Goal: Check status

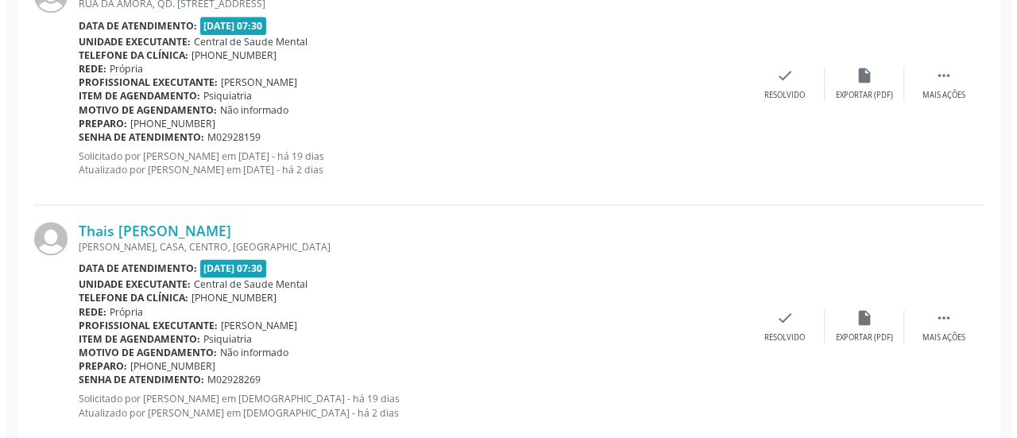
scroll to position [1033, 0]
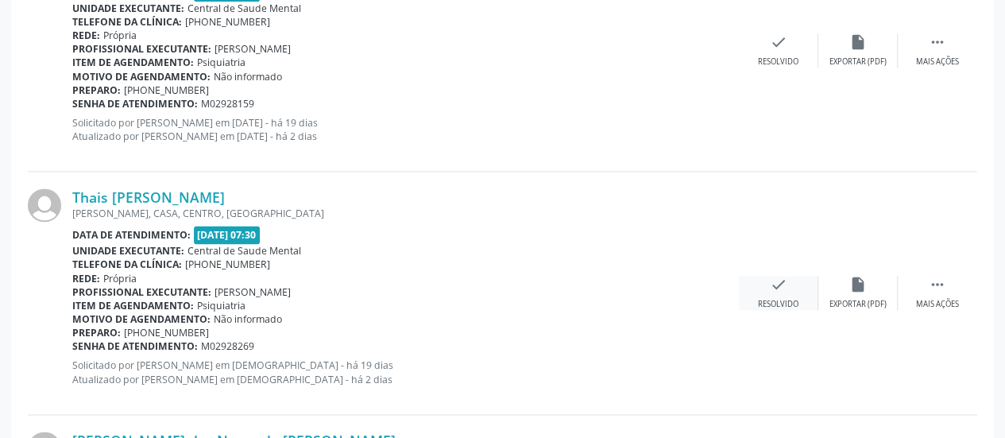
click at [783, 283] on icon "check" at bounding box center [778, 284] width 17 height 17
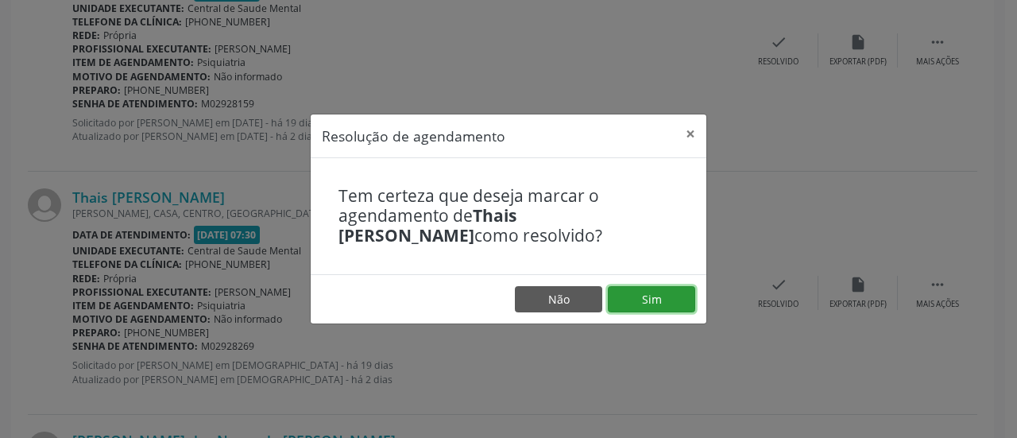
click at [651, 294] on button "Sim" at bounding box center [651, 299] width 87 height 27
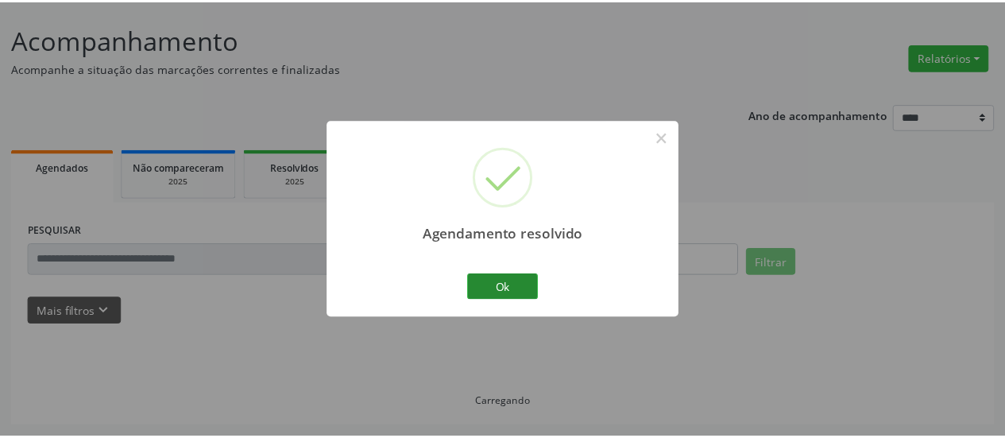
scroll to position [87, 0]
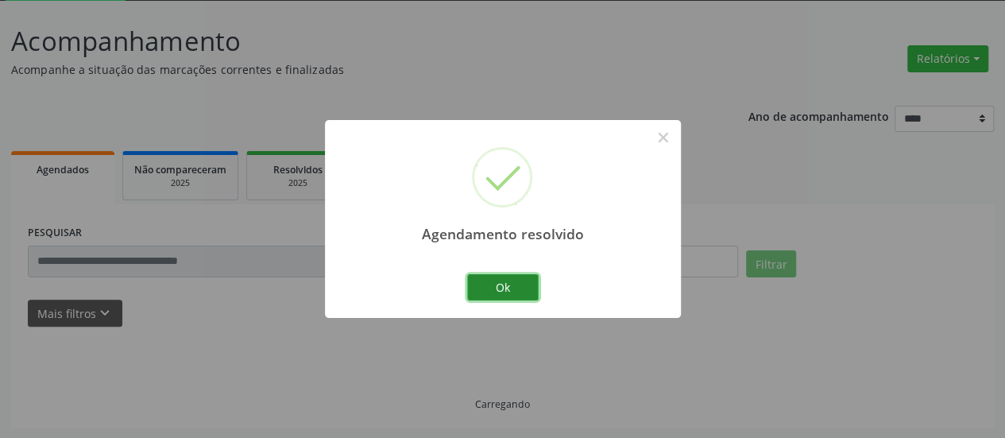
click at [523, 291] on button "Ok" at bounding box center [502, 287] width 71 height 27
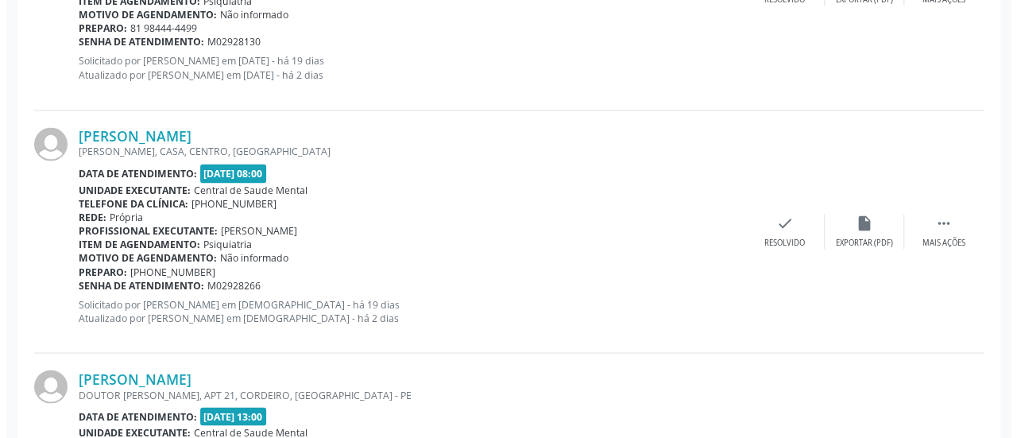
scroll to position [1357, 0]
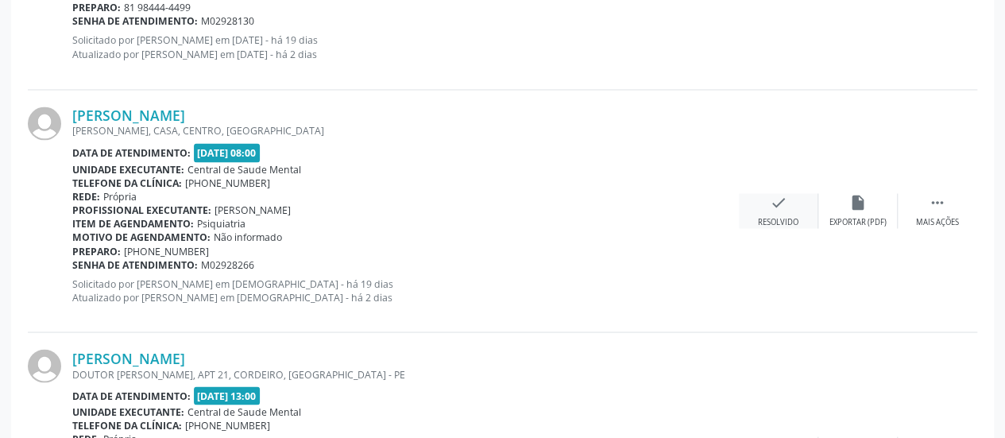
click at [784, 195] on icon "check" at bounding box center [778, 201] width 17 height 17
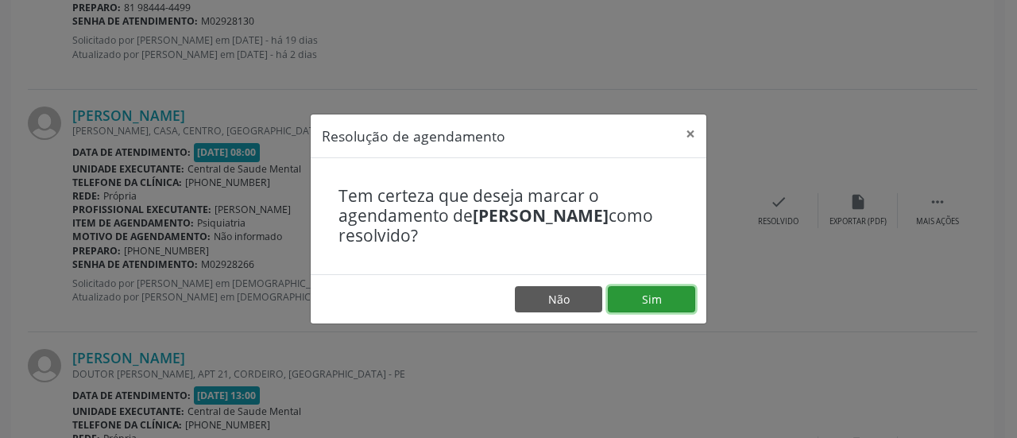
click at [657, 288] on button "Sim" at bounding box center [651, 299] width 87 height 27
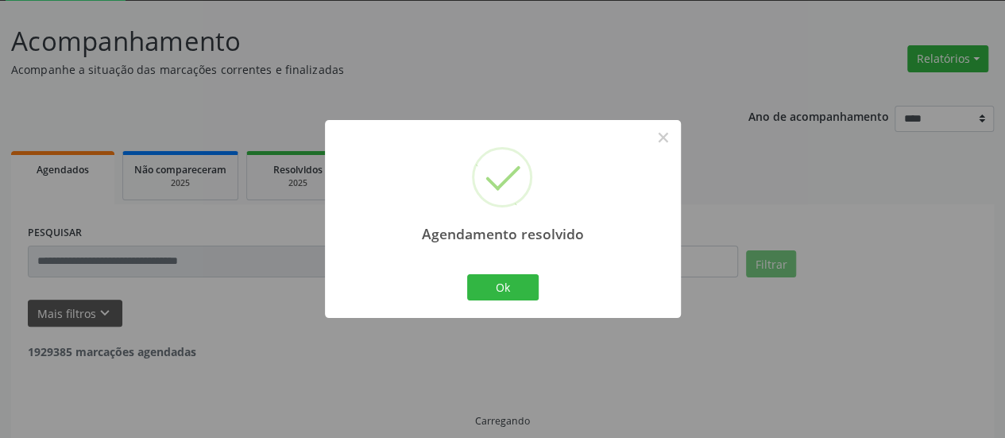
scroll to position [103, 0]
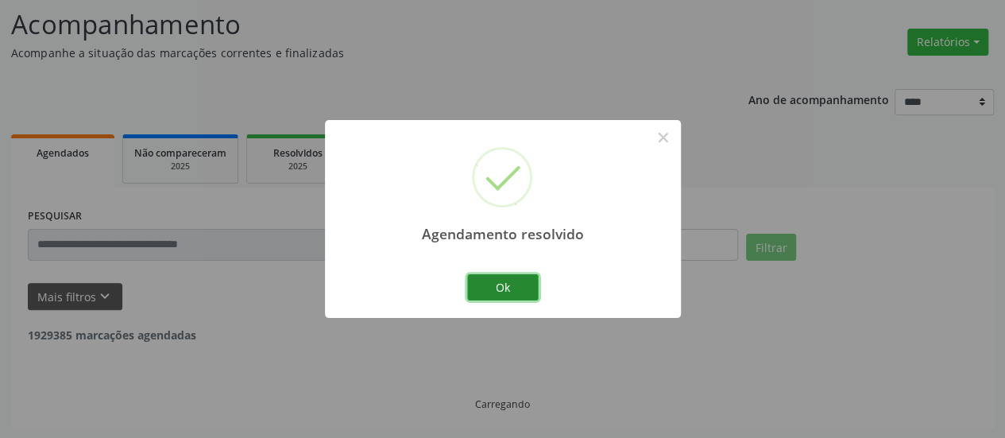
click at [528, 292] on button "Ok" at bounding box center [502, 287] width 71 height 27
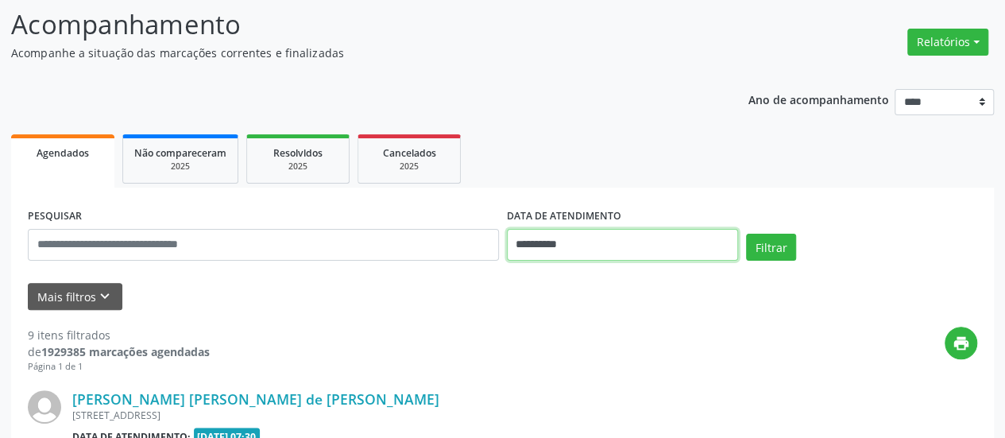
click at [532, 245] on body "**********" at bounding box center [502, 116] width 1005 height 438
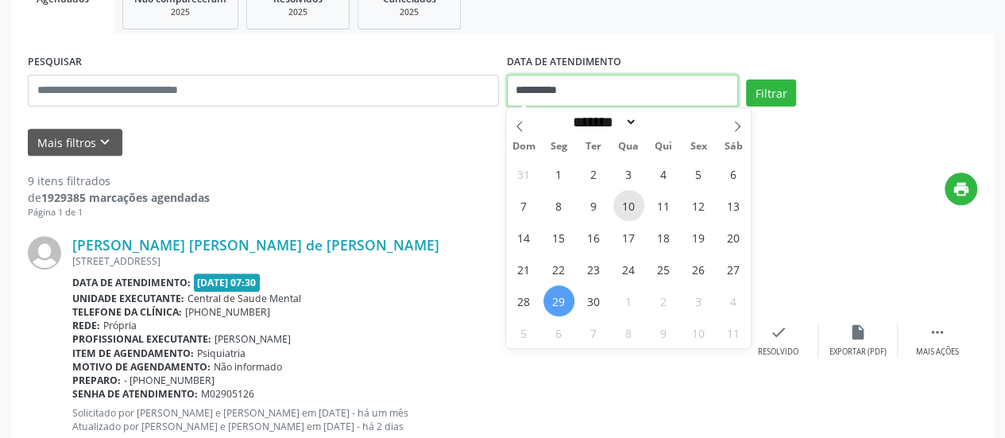
scroll to position [262, 0]
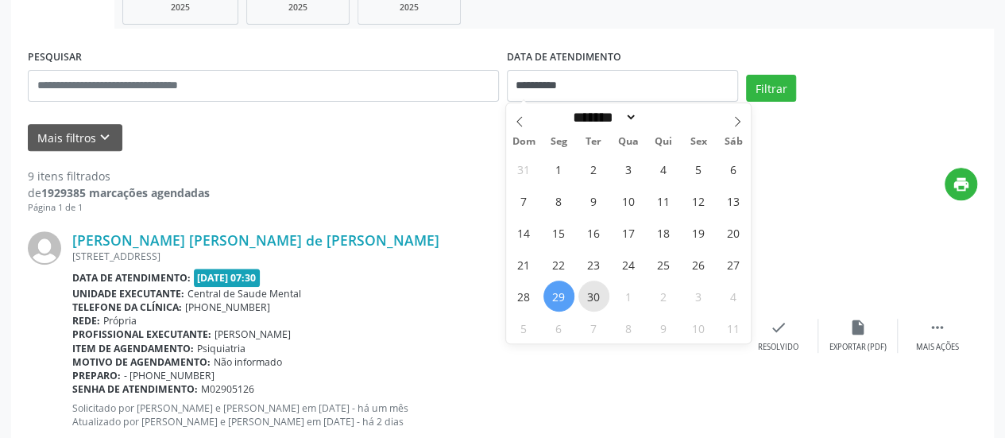
click at [601, 295] on span "30" at bounding box center [593, 295] width 31 height 31
type input "**********"
click at [600, 295] on span "30" at bounding box center [593, 295] width 31 height 31
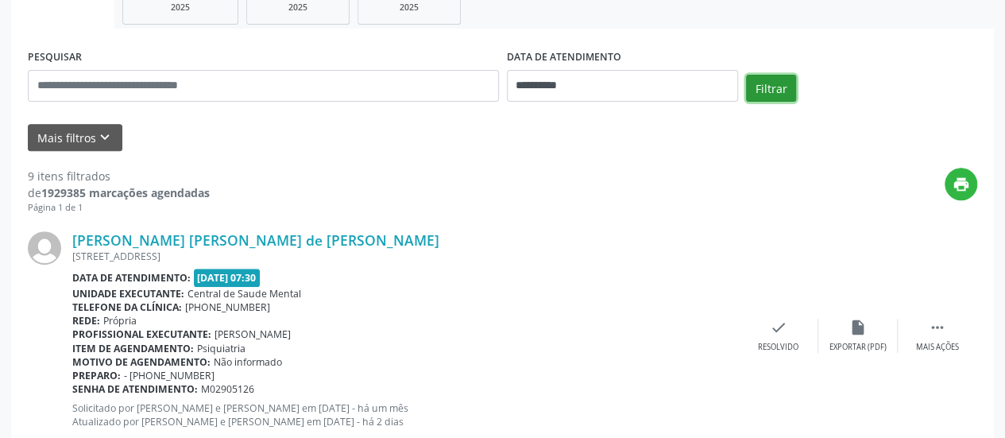
click at [763, 83] on button "Filtrar" at bounding box center [771, 88] width 50 height 27
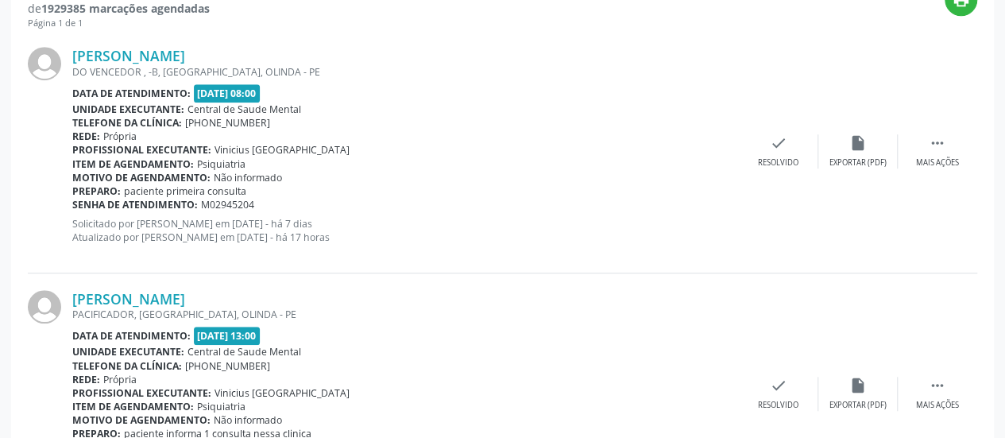
scroll to position [477, 0]
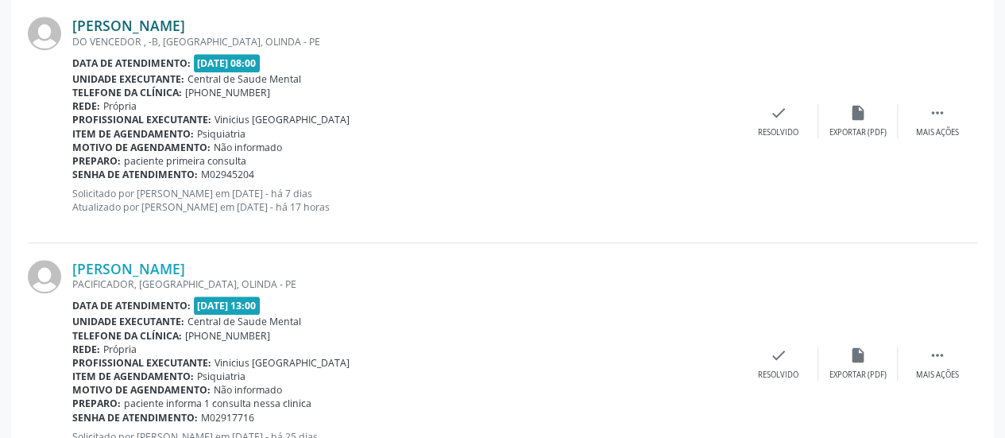
click at [106, 21] on link "[PERSON_NAME]" at bounding box center [128, 25] width 113 height 17
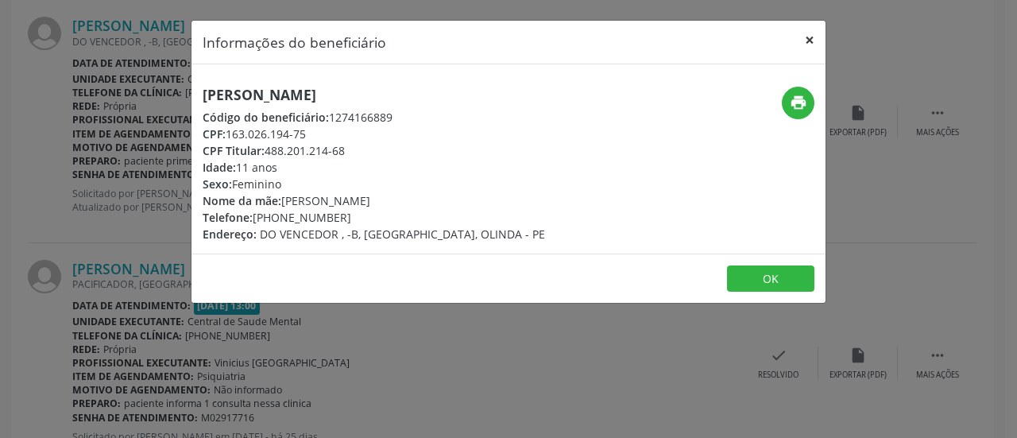
click at [809, 38] on button "×" at bounding box center [809, 40] width 32 height 39
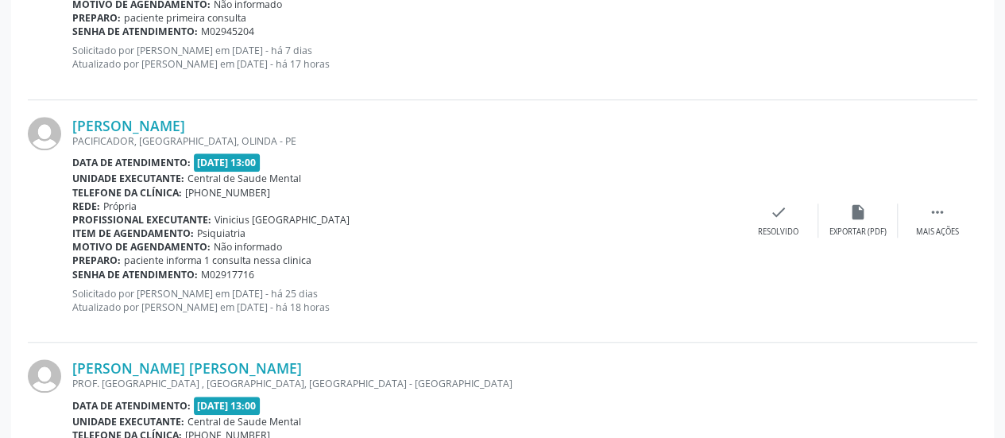
scroll to position [635, 0]
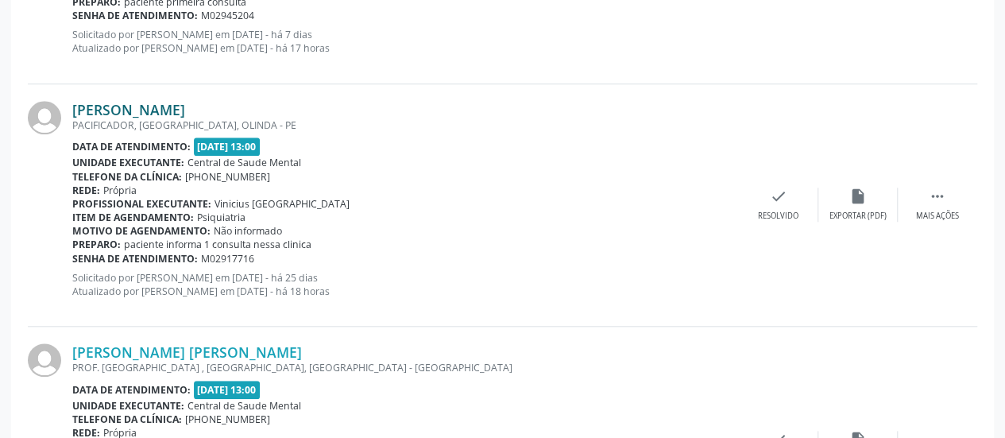
click at [185, 103] on link "[PERSON_NAME]" at bounding box center [128, 109] width 113 height 17
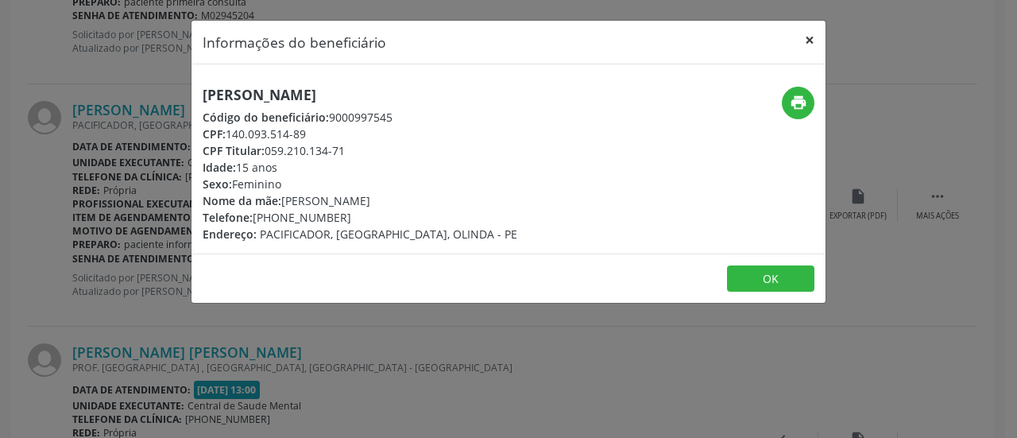
drag, startPoint x: 813, startPoint y: 34, endPoint x: 782, endPoint y: 53, distance: 36.4
click at [812, 34] on button "×" at bounding box center [809, 40] width 32 height 39
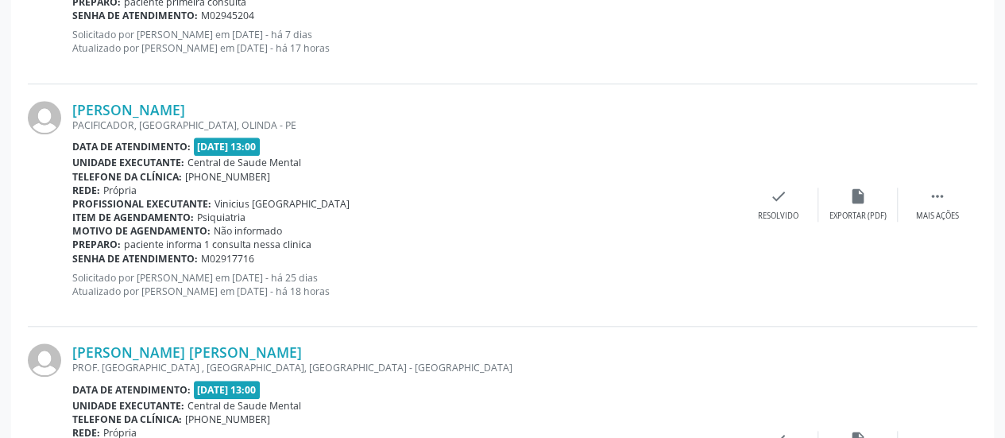
scroll to position [794, 0]
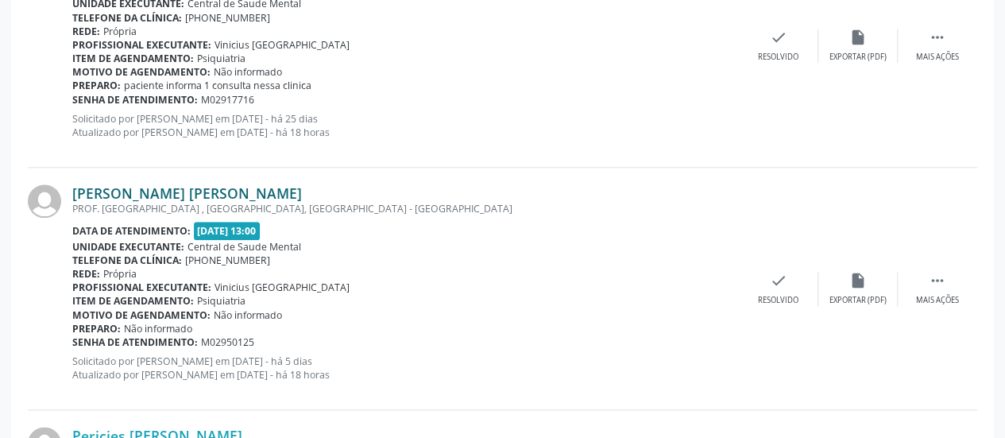
click at [211, 199] on link "[PERSON_NAME] [PERSON_NAME]" at bounding box center [187, 192] width 230 height 17
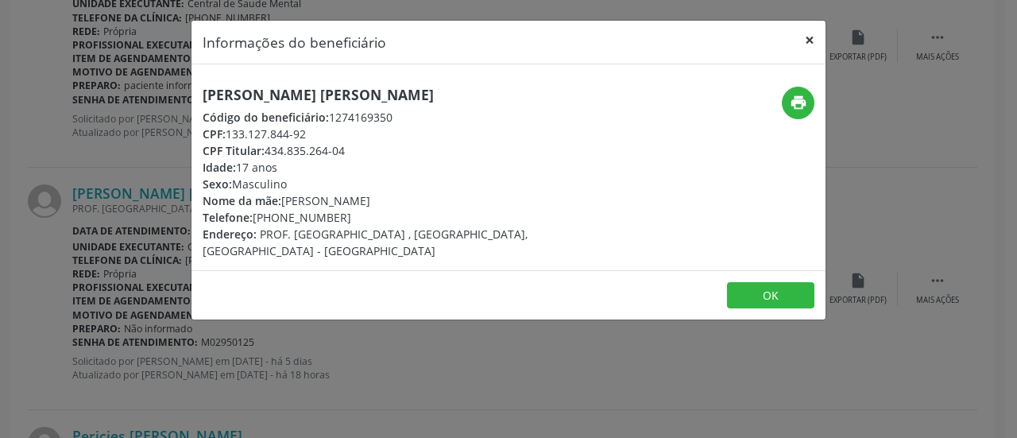
click at [812, 35] on button "×" at bounding box center [809, 40] width 32 height 39
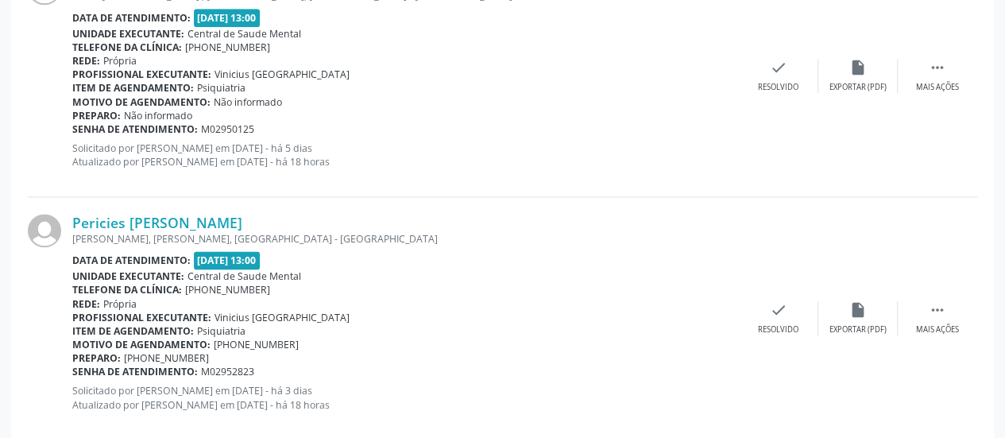
scroll to position [1033, 0]
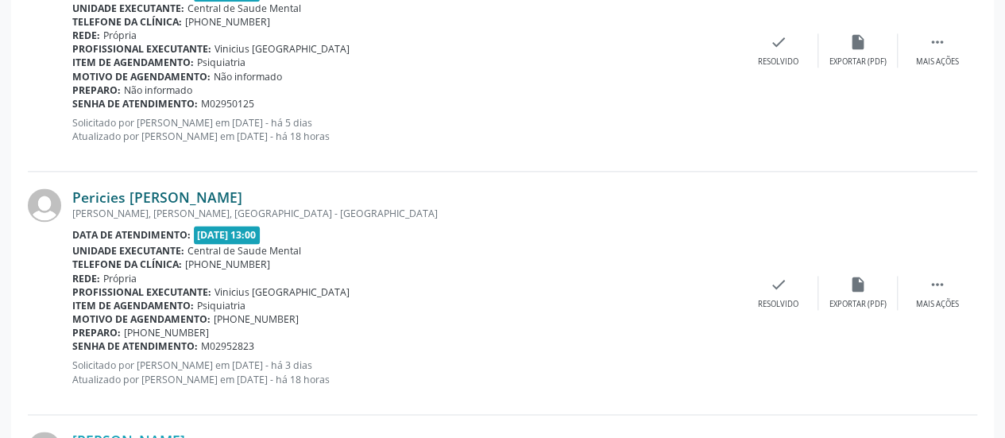
click at [191, 199] on link "Pericies [PERSON_NAME]" at bounding box center [157, 196] width 170 height 17
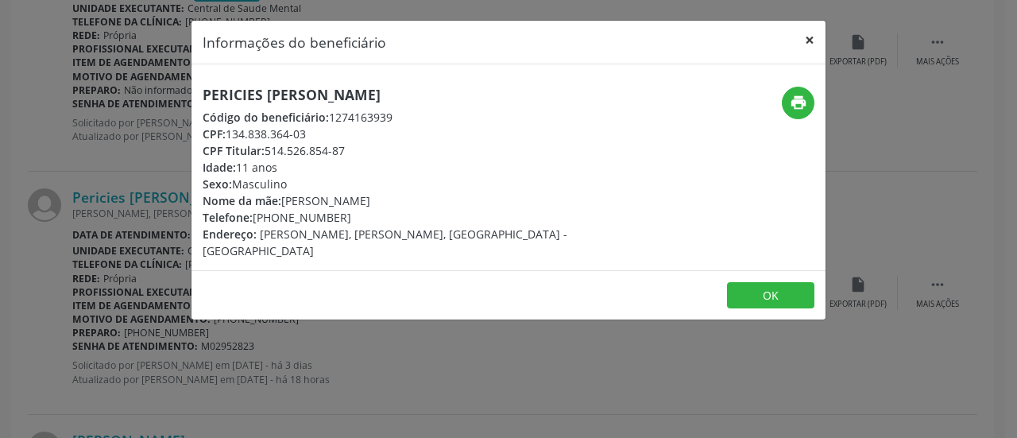
click at [804, 39] on button "×" at bounding box center [809, 40] width 32 height 39
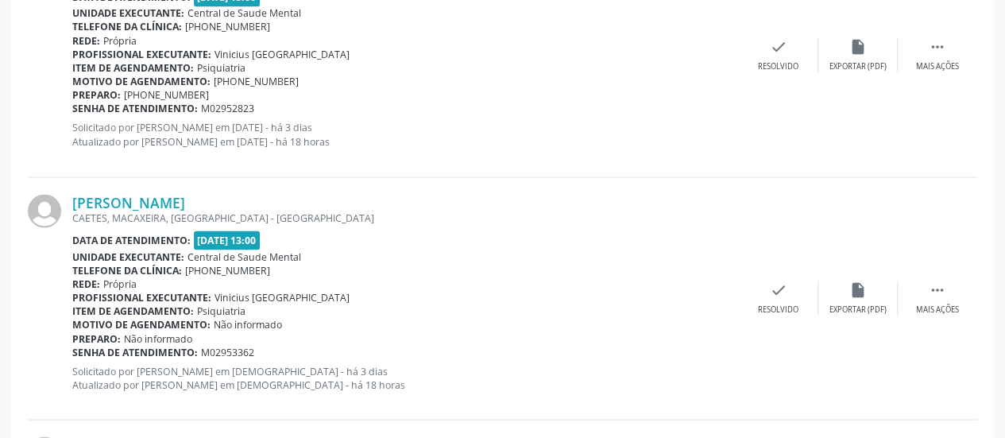
scroll to position [1271, 0]
click at [185, 206] on link "[PERSON_NAME]" at bounding box center [128, 201] width 113 height 17
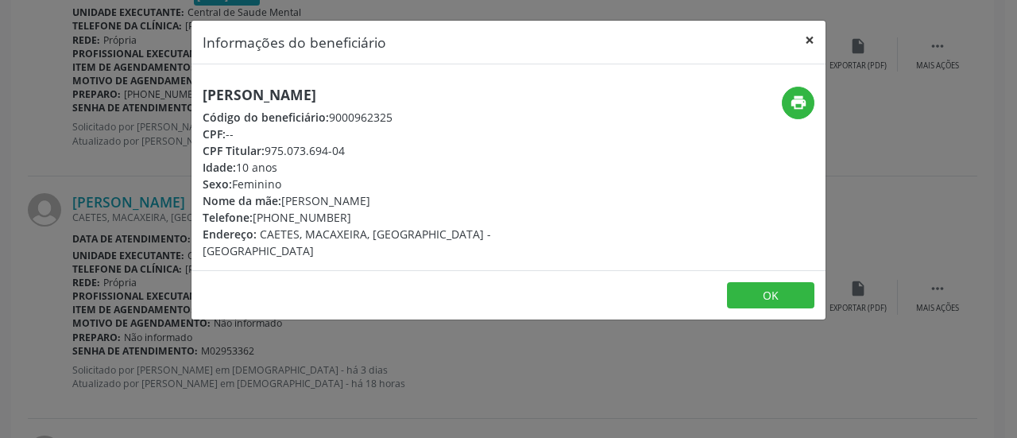
click at [812, 41] on button "×" at bounding box center [809, 40] width 32 height 39
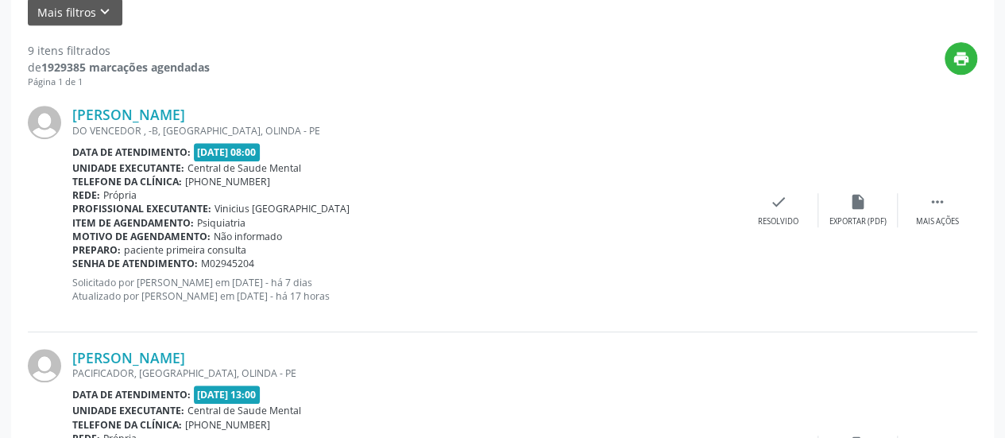
scroll to position [100, 0]
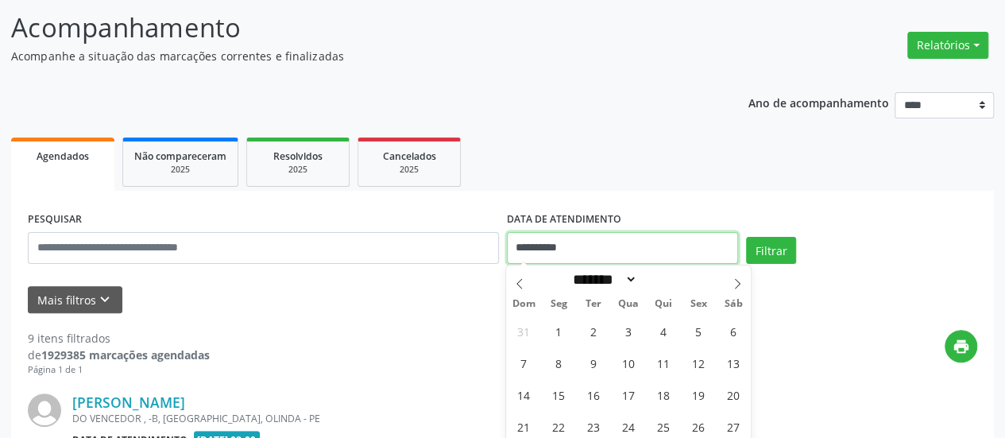
click at [524, 257] on input "**********" at bounding box center [622, 248] width 231 height 32
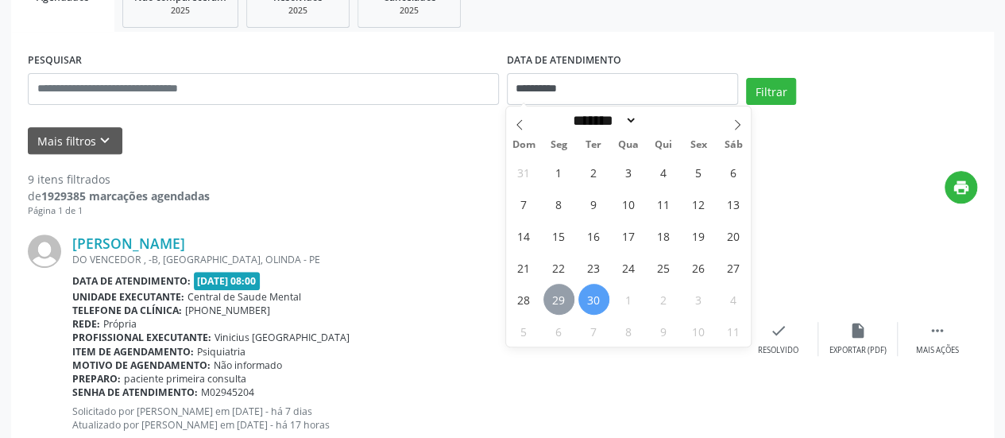
click at [558, 290] on span "29" at bounding box center [558, 299] width 31 height 31
type input "**********"
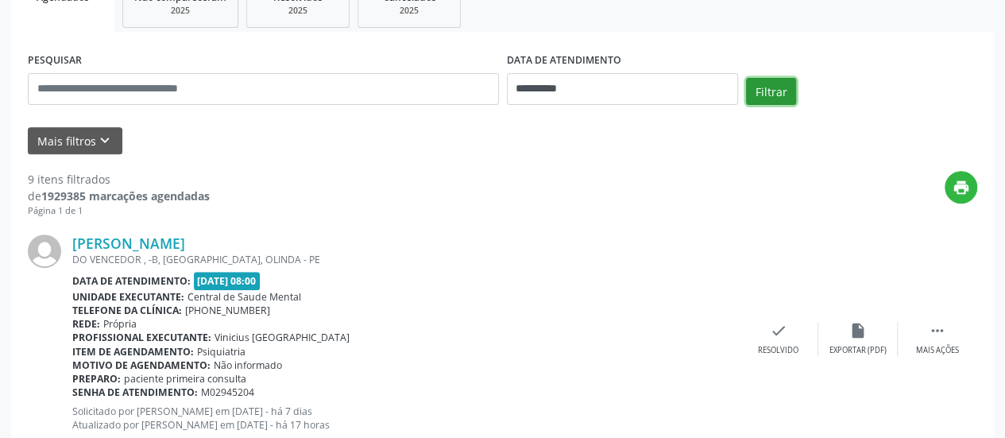
click at [755, 83] on button "Filtrar" at bounding box center [771, 91] width 50 height 27
